Goal: Transaction & Acquisition: Purchase product/service

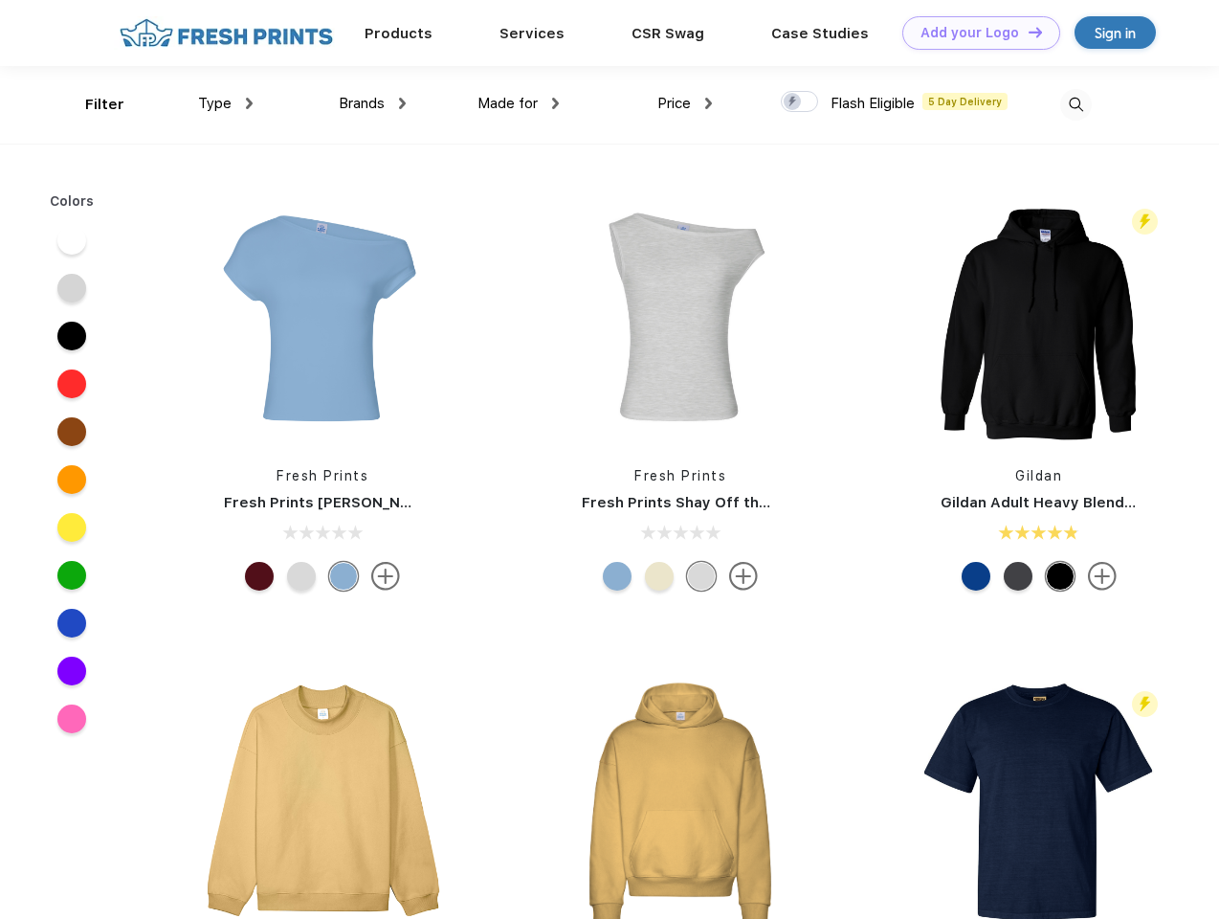
scroll to position [1, 0]
click at [974, 33] on link "Add your Logo Design Tool" at bounding box center [982, 33] width 158 height 34
click at [0, 0] on div "Design Tool" at bounding box center [0, 0] width 0 height 0
click at [1027, 32] on link "Add your Logo Design Tool" at bounding box center [982, 33] width 158 height 34
click at [92, 104] on div "Filter" at bounding box center [104, 105] width 39 height 22
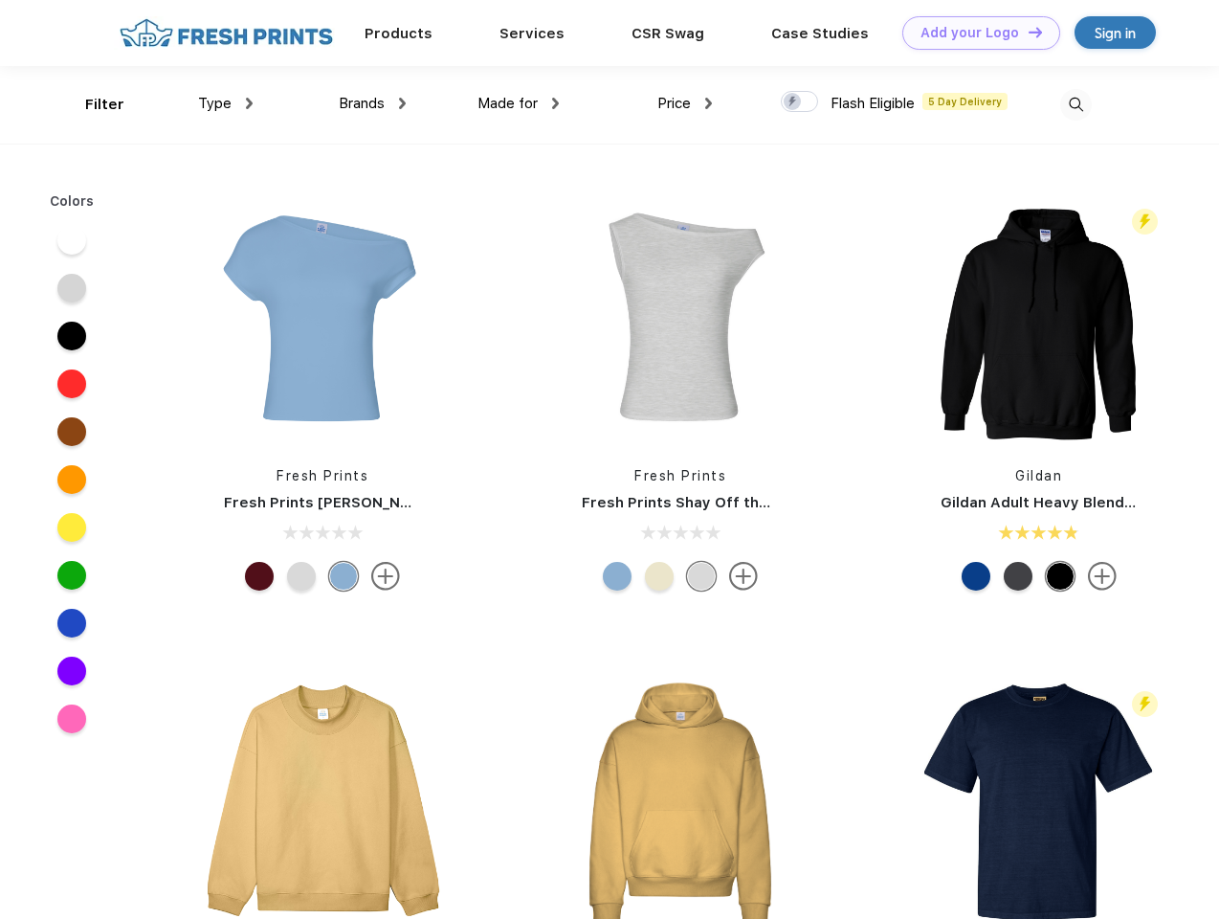
click at [226, 103] on span "Type" at bounding box center [215, 103] width 34 height 17
click at [372, 103] on span "Brands" at bounding box center [362, 103] width 46 height 17
click at [519, 103] on span "Made for" at bounding box center [508, 103] width 60 height 17
click at [685, 103] on span "Price" at bounding box center [675, 103] width 34 height 17
click at [800, 102] on div at bounding box center [799, 101] width 37 height 21
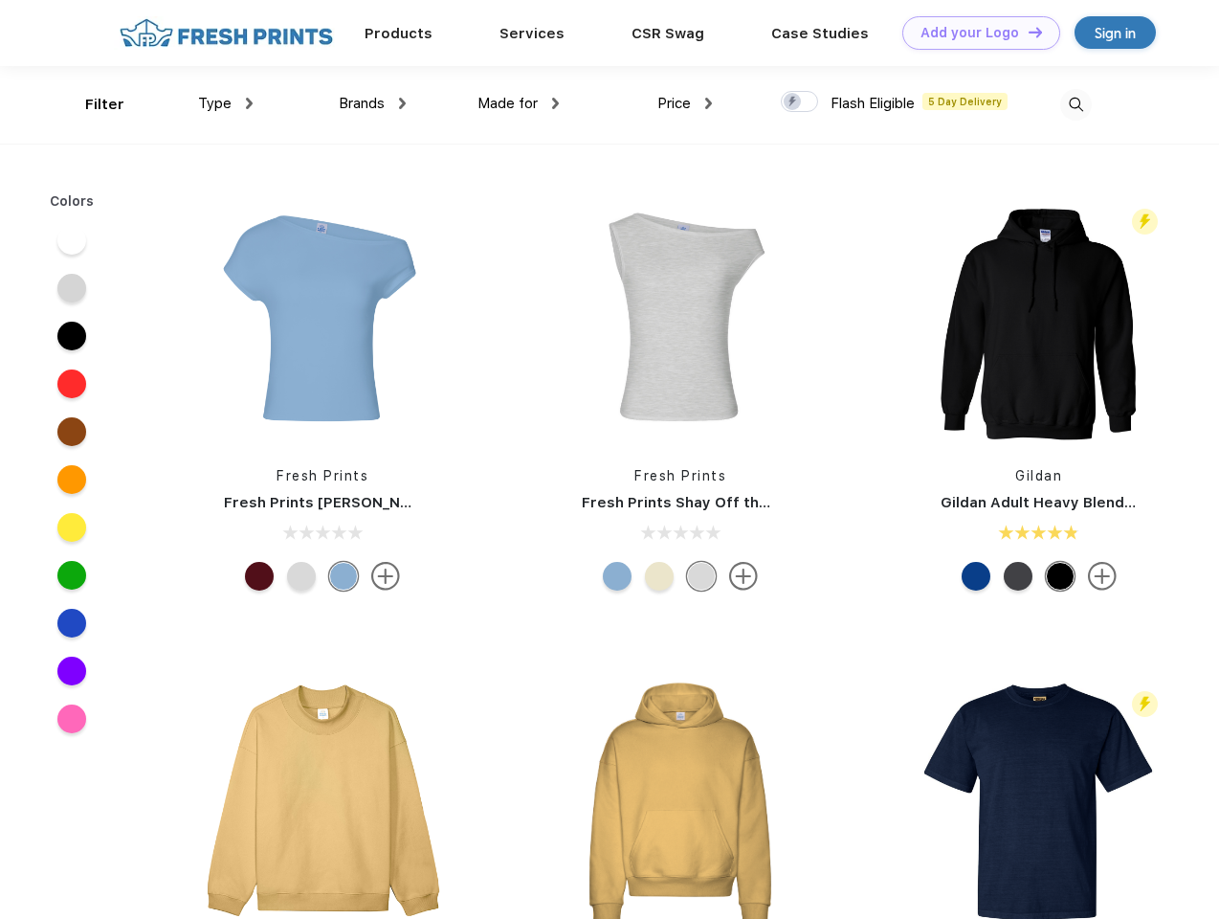
click at [793, 102] on input "checkbox" at bounding box center [787, 96] width 12 height 12
click at [1076, 104] on img at bounding box center [1077, 105] width 32 height 32
